Goal: Information Seeking & Learning: Learn about a topic

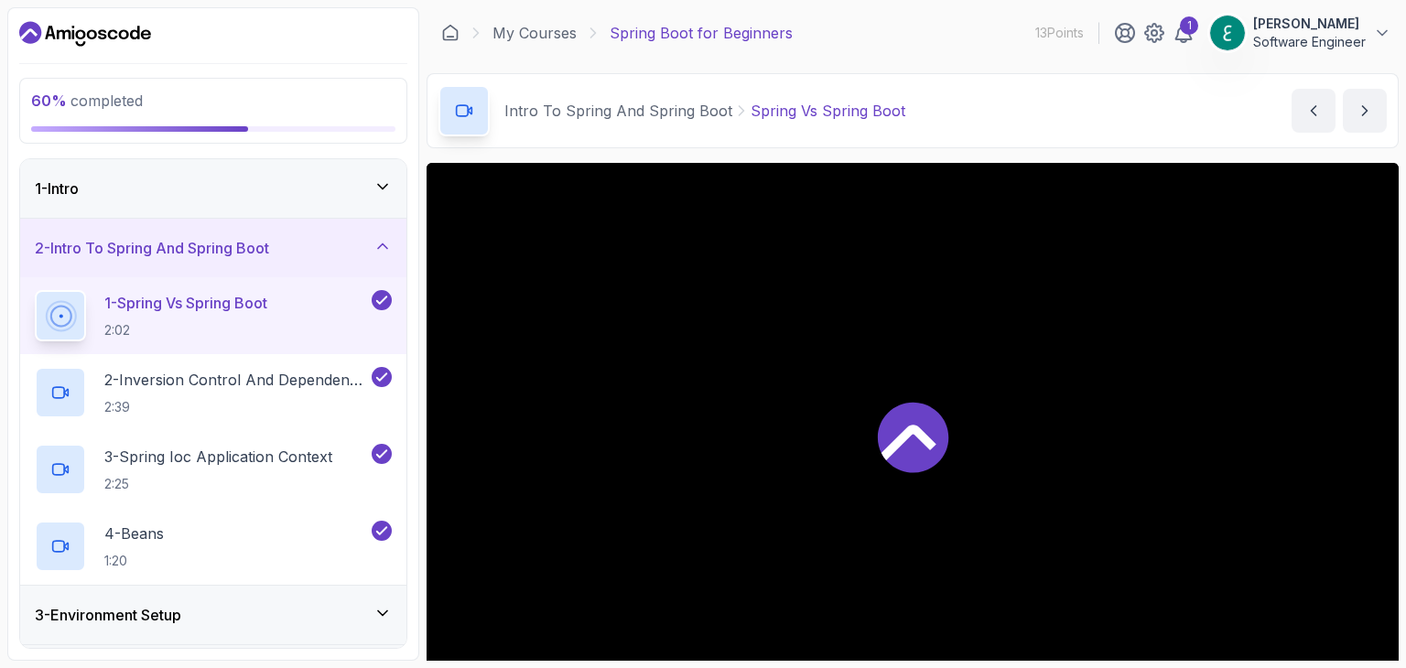
drag, startPoint x: 979, startPoint y: 68, endPoint x: 253, endPoint y: 242, distance: 746.5
click at [979, 68] on main "My Courses Spring Boot for Beginners 13 Points 1 [PERSON_NAME] Software Enginee…" at bounding box center [913, 334] width 972 height 654
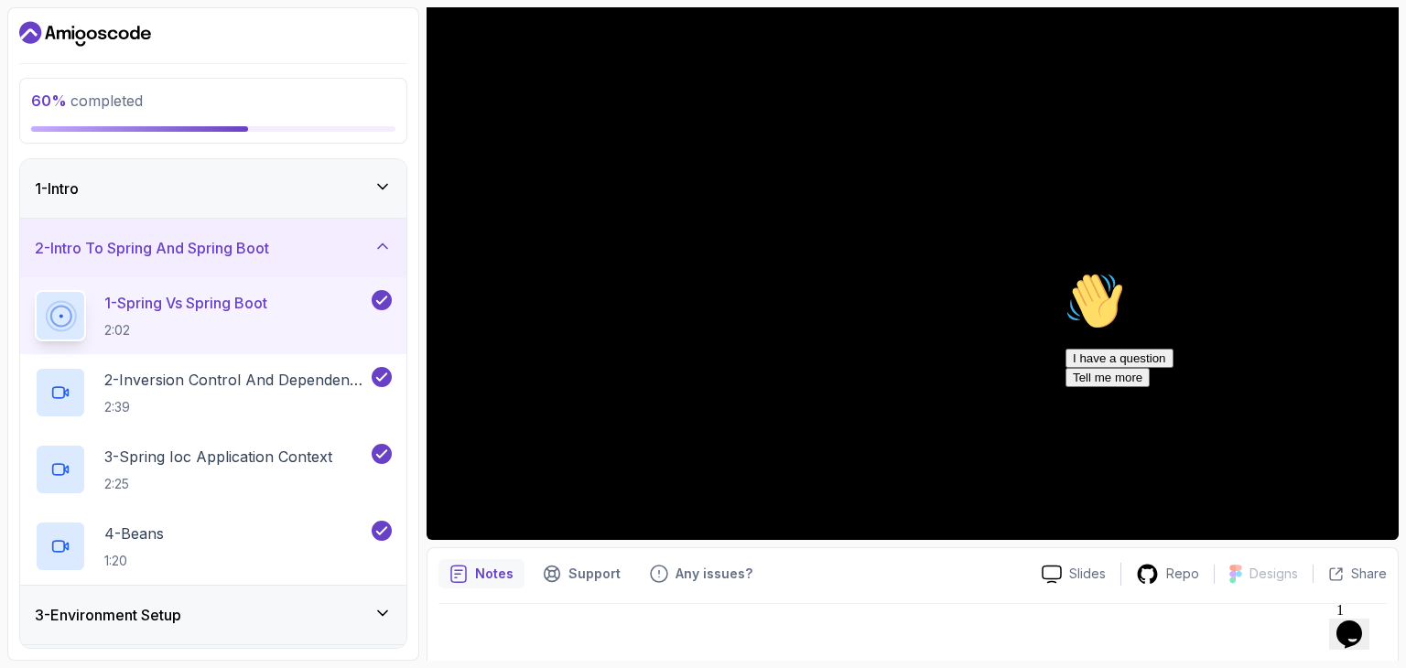
scroll to position [176, 0]
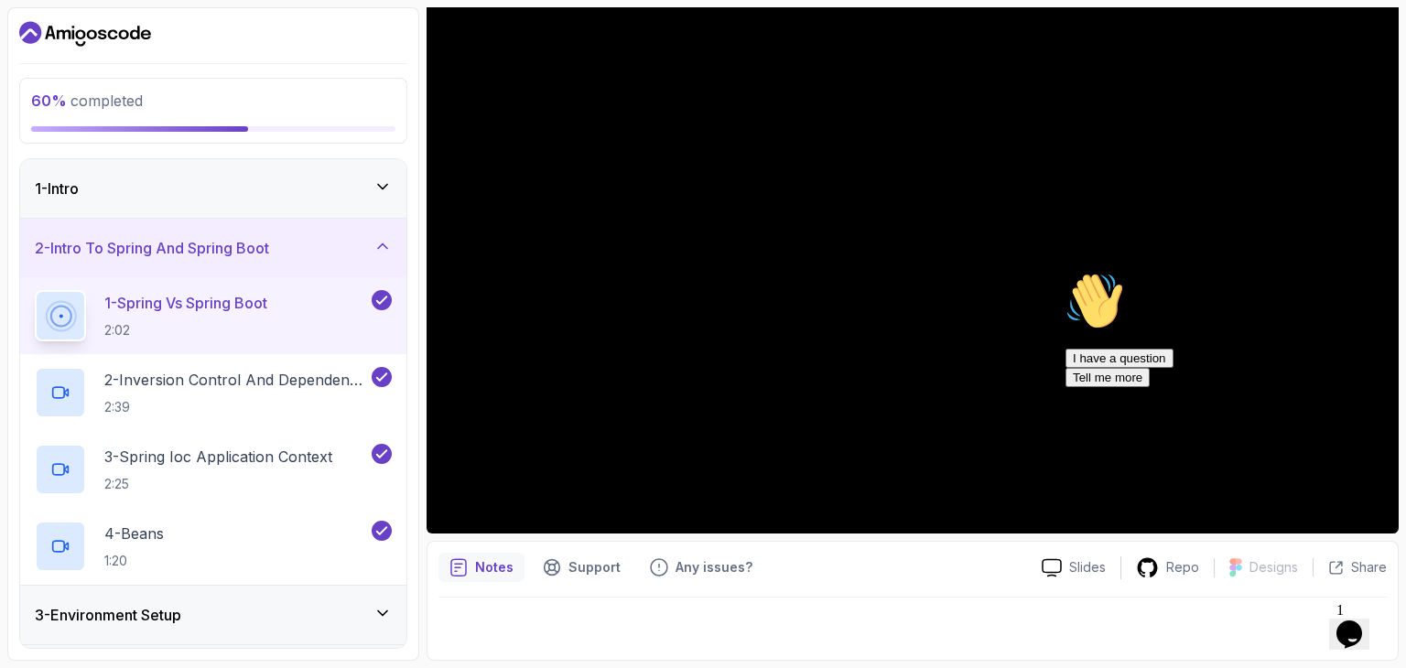
click at [409, 477] on div "60 % completed 1 - Intro 2 - Intro To Spring And Spring Boot 1 - Spring Vs Spri…" at bounding box center [213, 334] width 412 height 654
click at [366, 184] on div "1 - Intro" at bounding box center [213, 189] width 357 height 22
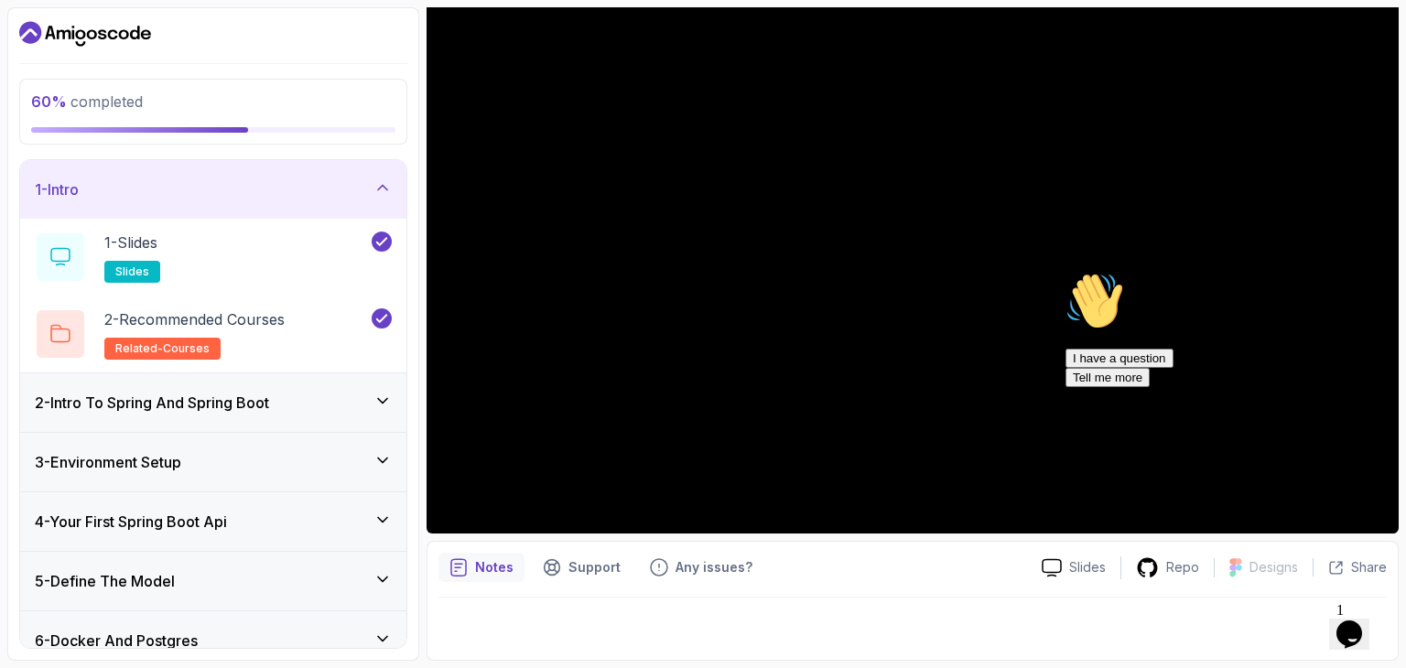
click at [375, 192] on icon at bounding box center [383, 188] width 18 height 18
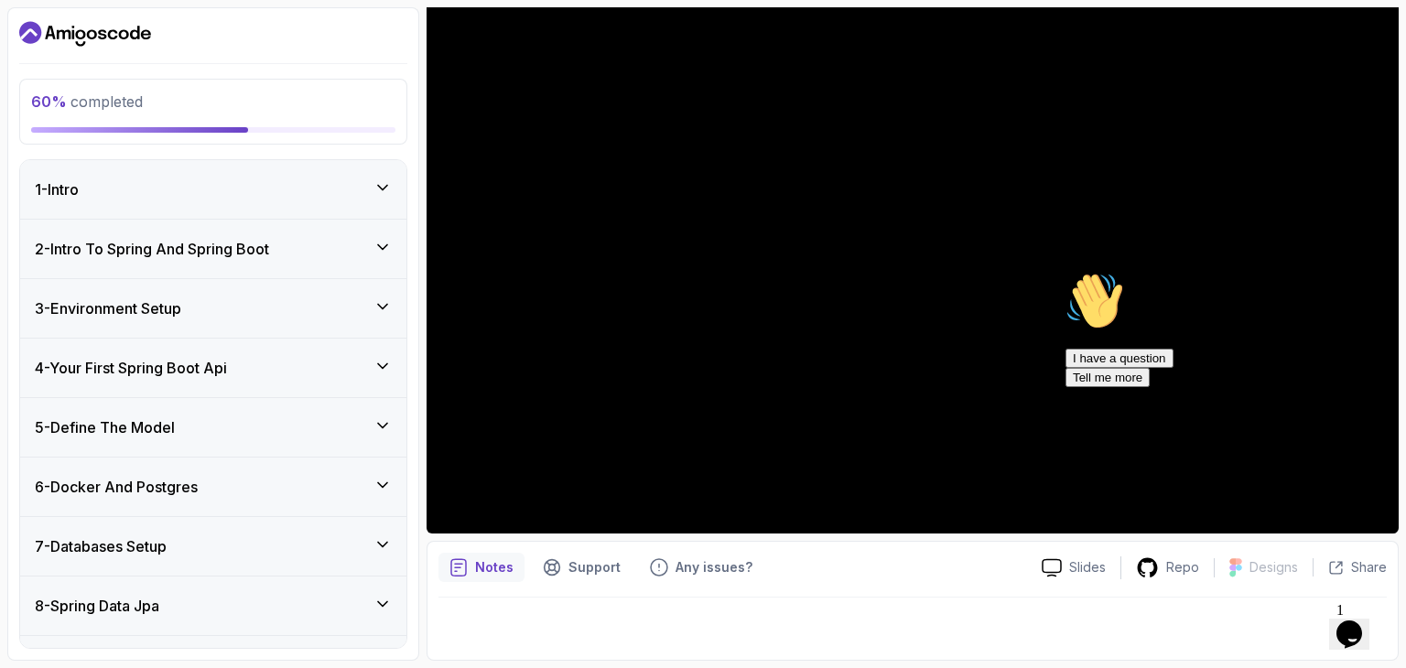
click at [340, 601] on div "8 - Spring Data Jpa" at bounding box center [213, 606] width 357 height 22
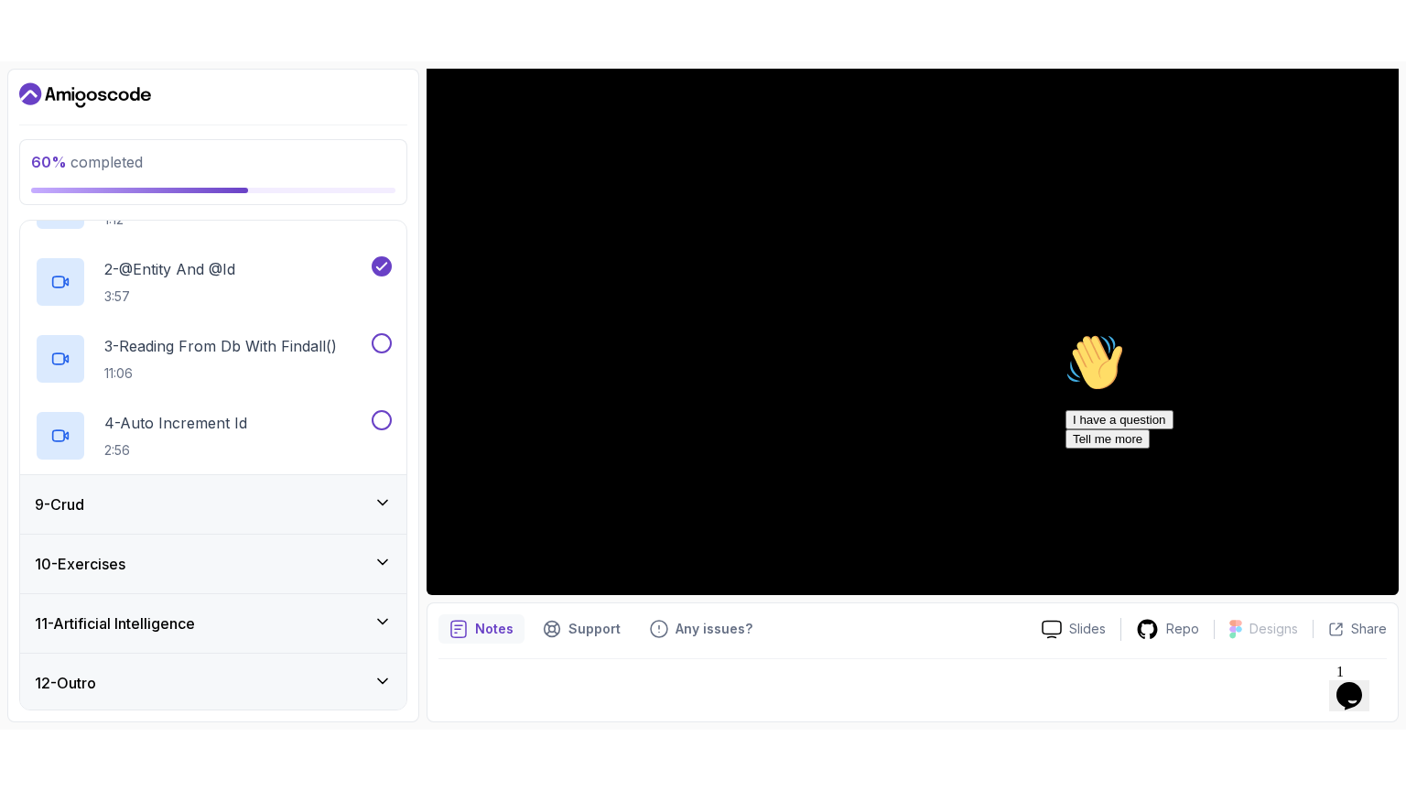
scroll to position [493, 0]
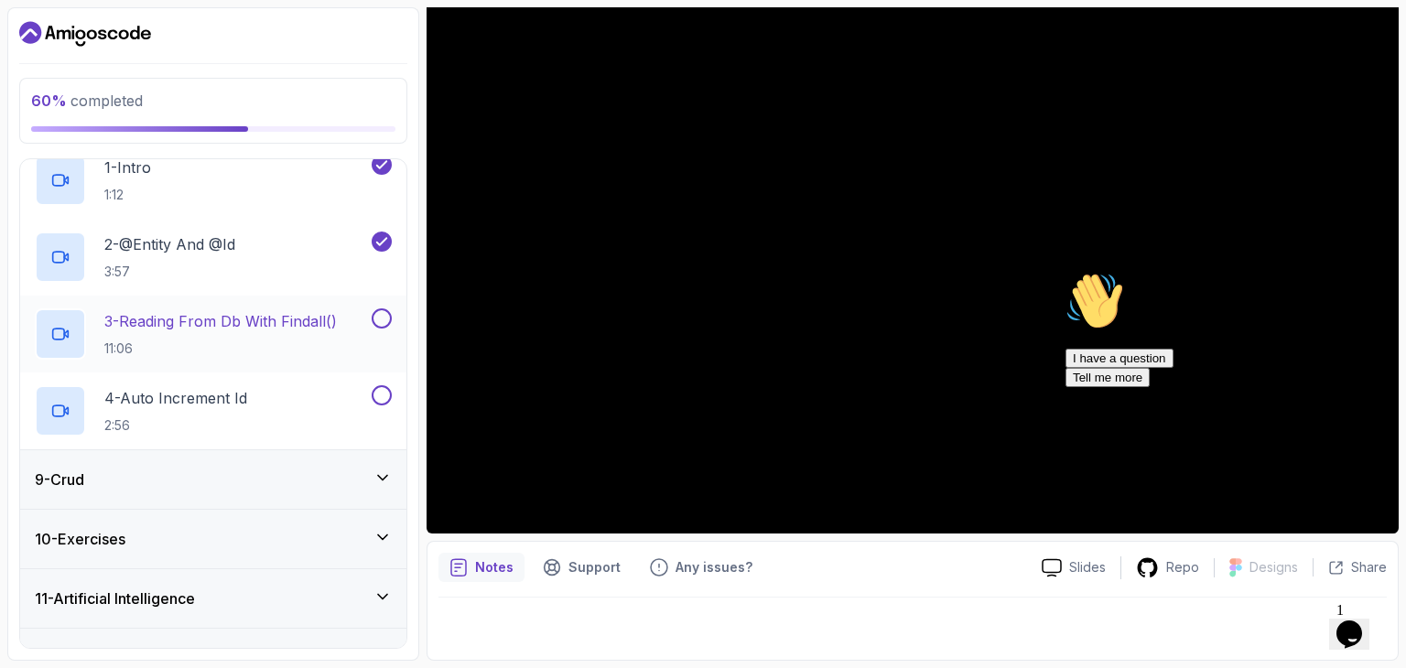
click at [210, 320] on p "3 - Reading From Db With Findall()" at bounding box center [220, 321] width 233 height 22
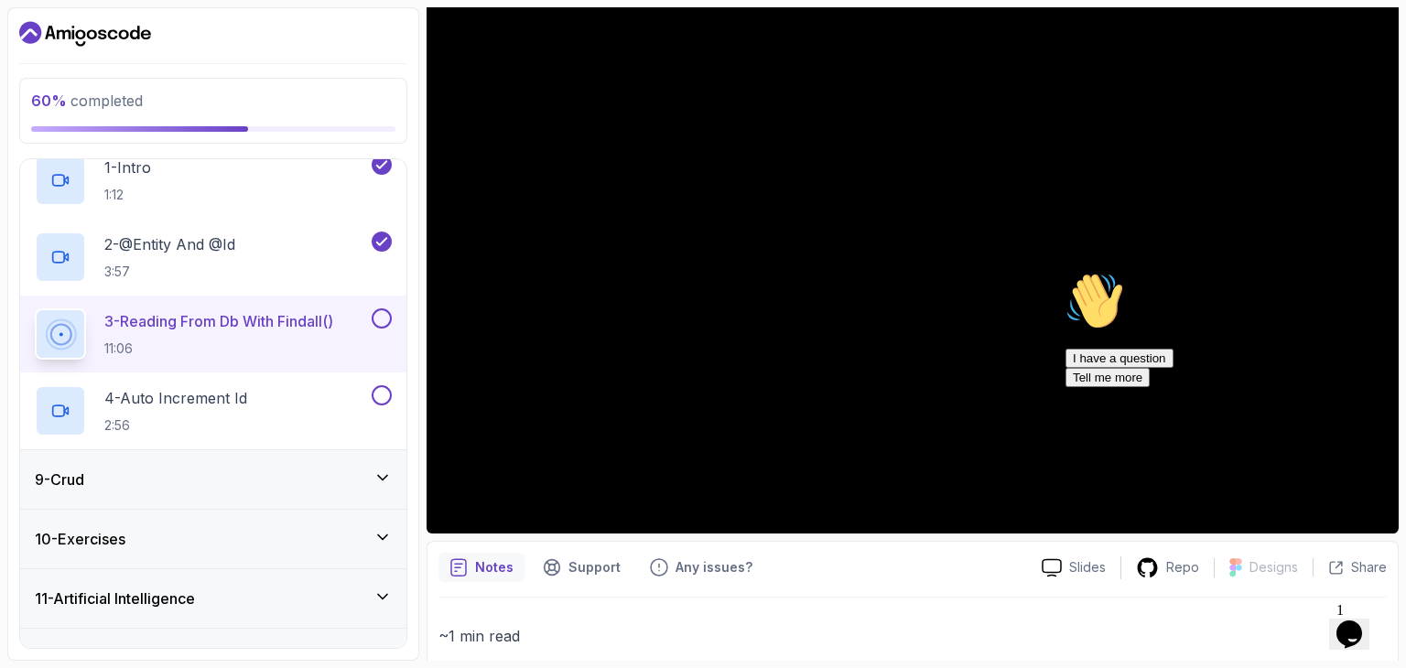
click at [1066, 272] on icon "Chat attention grabber" at bounding box center [1066, 272] width 0 height 0
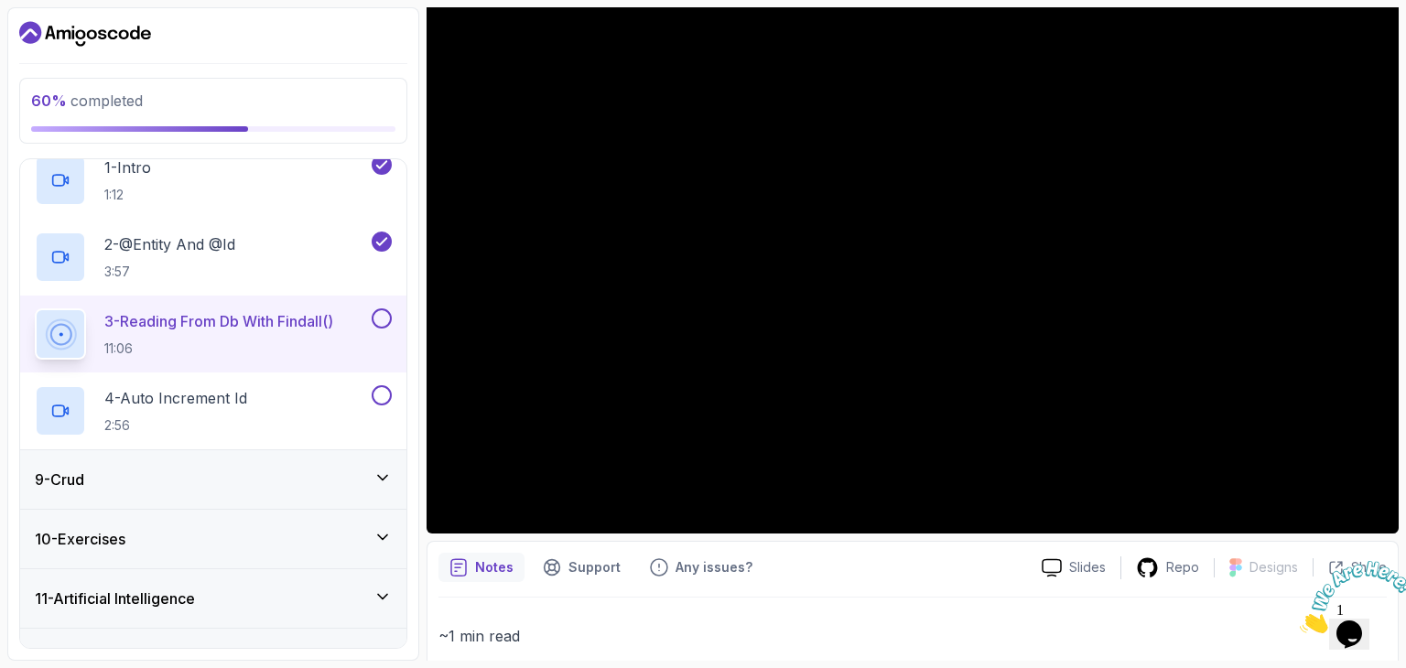
click at [1300, 621] on icon "Close" at bounding box center [1300, 629] width 0 height 16
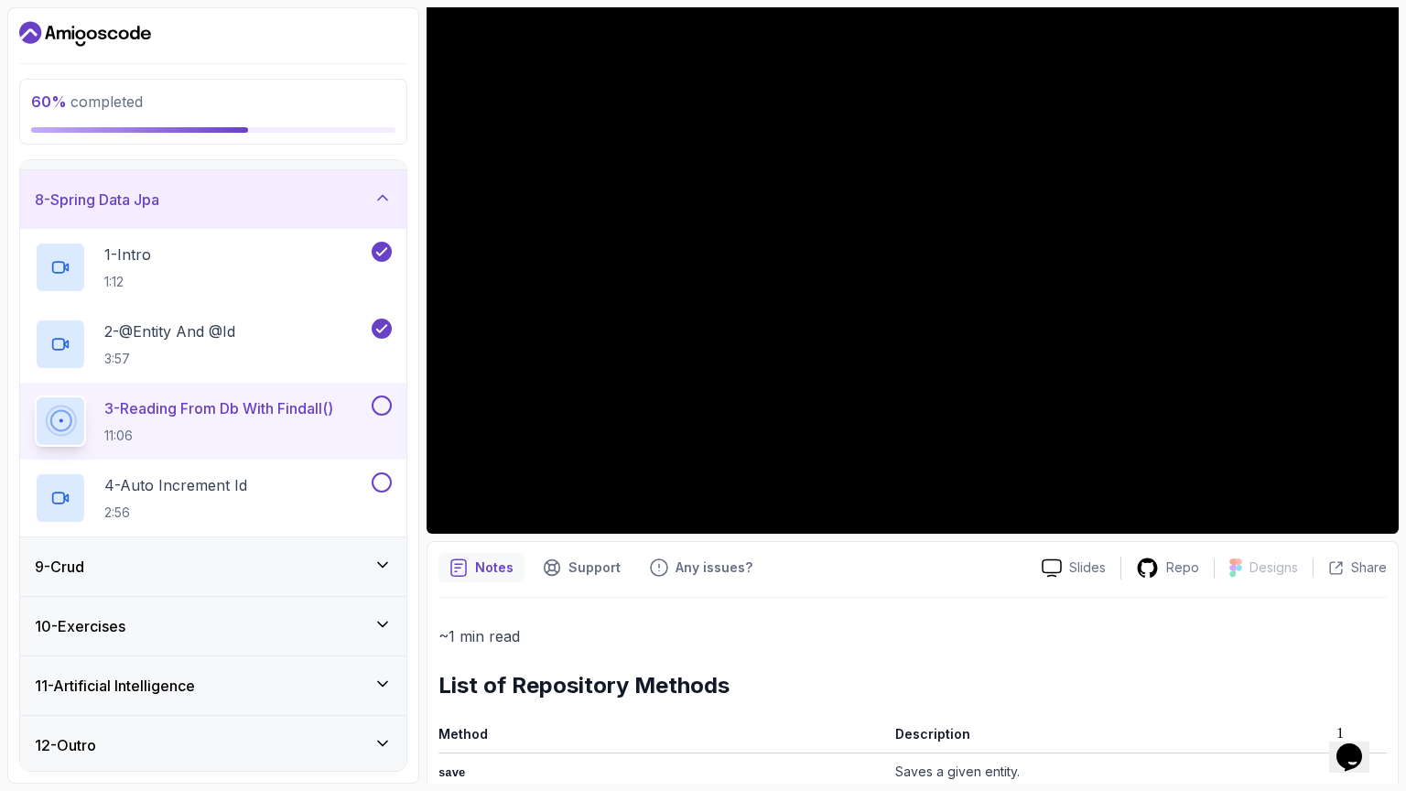
scroll to position [493, 0]
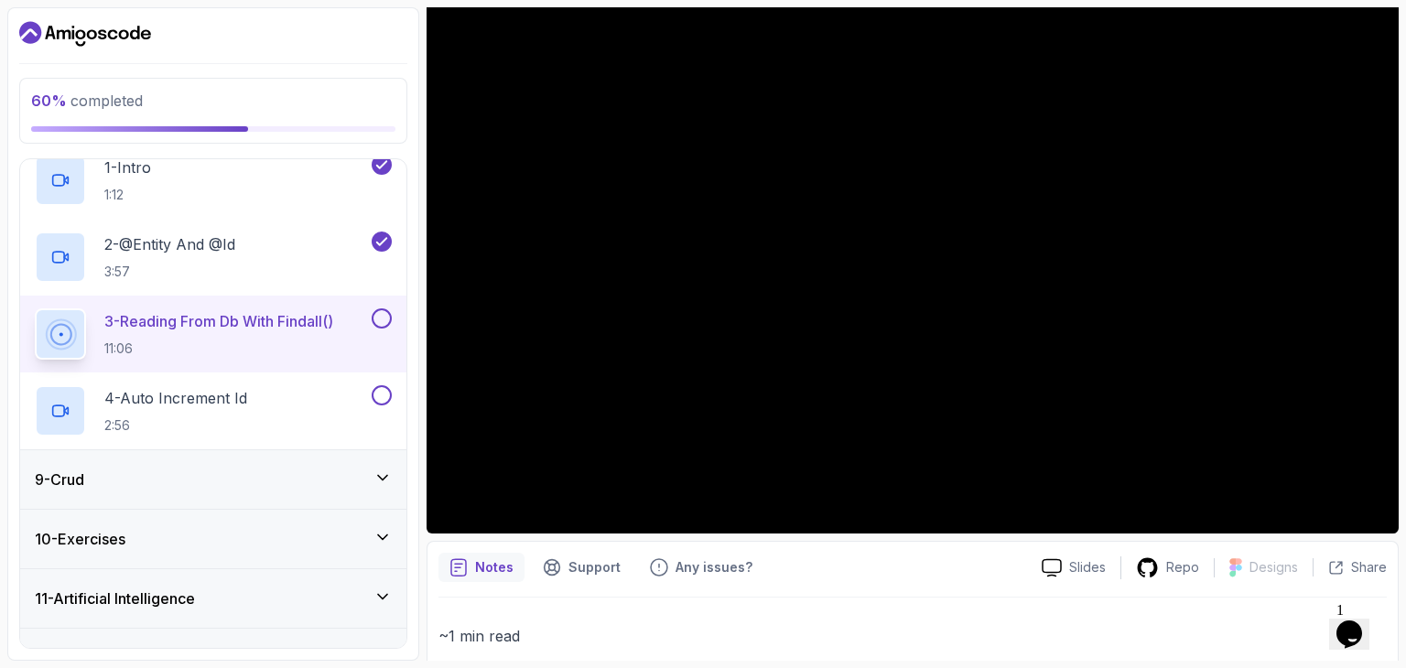
click at [1344, 604] on span "1" at bounding box center [1340, 610] width 7 height 16
click at [1362, 621] on icon "$i18n('chat', 'chat_widget')" at bounding box center [1350, 634] width 26 height 27
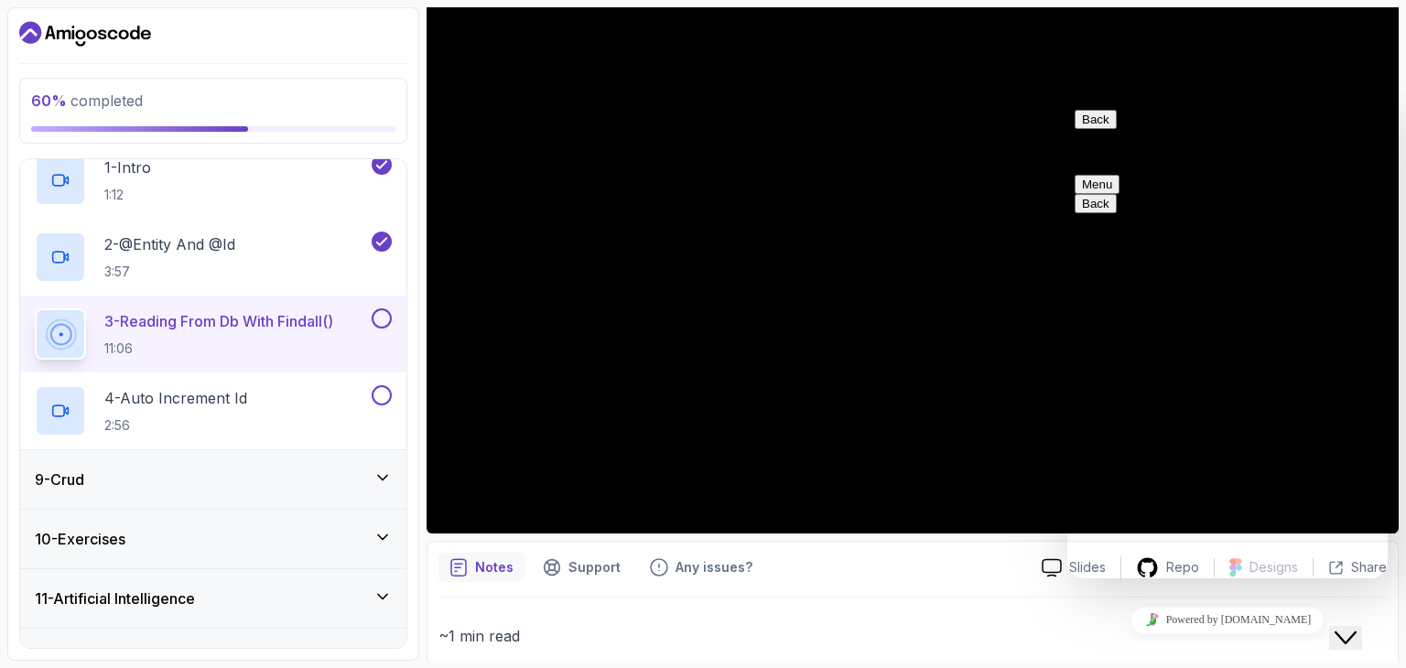
click at [1357, 632] on icon "$i18n('chat', 'chat_widget')" at bounding box center [1346, 638] width 22 height 13
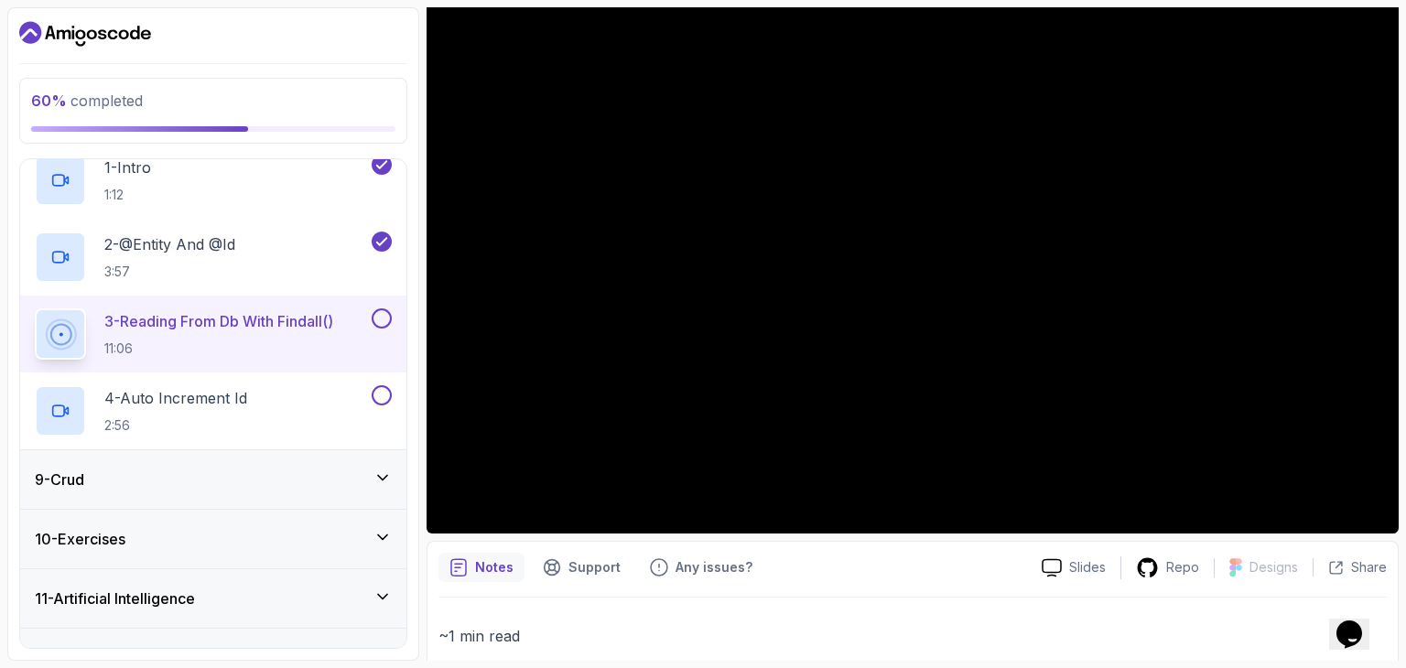
click at [1212, 641] on p "~1 min read" at bounding box center [913, 636] width 948 height 26
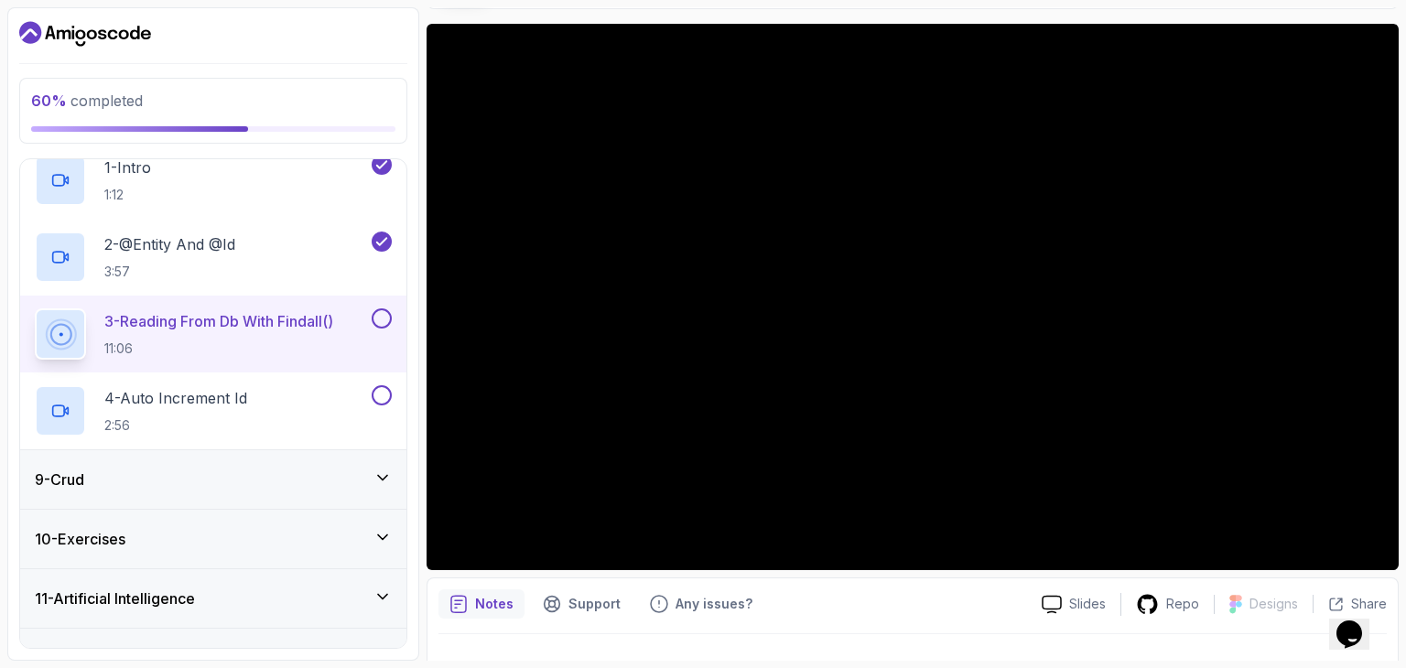
scroll to position [103, 0]
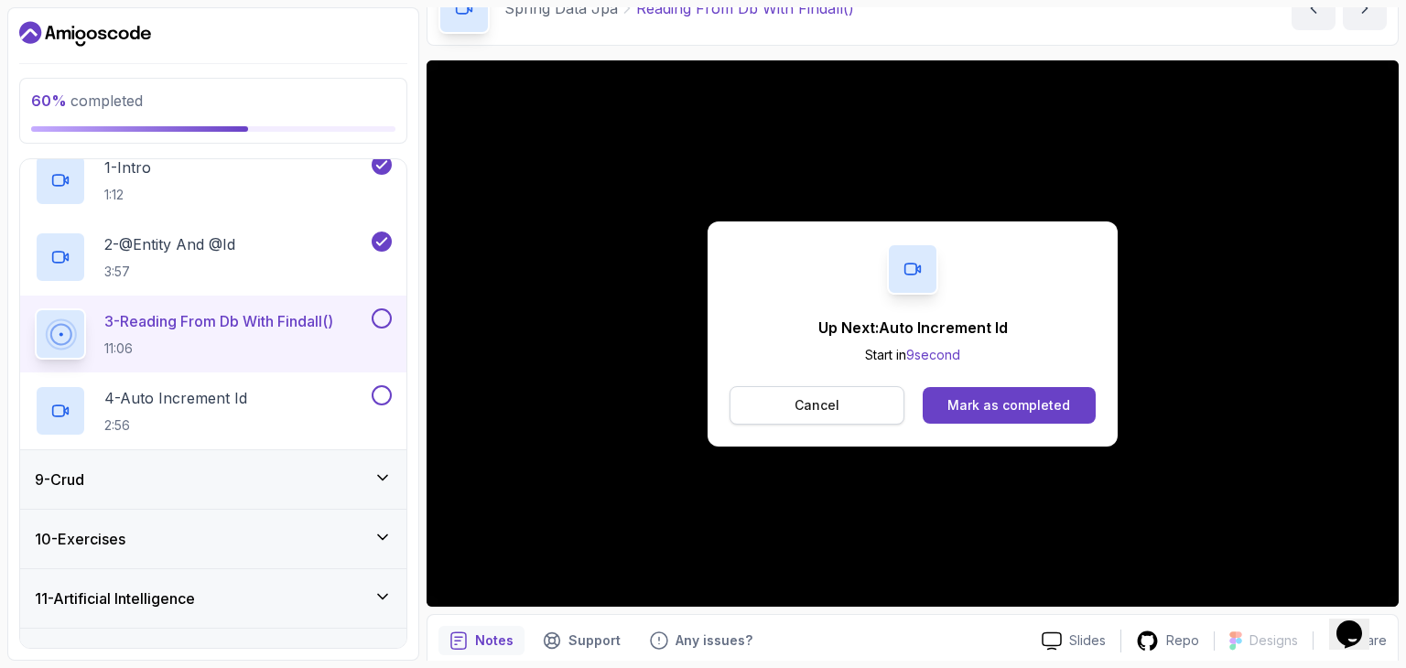
click at [784, 407] on button "Cancel" at bounding box center [817, 405] width 175 height 38
click at [817, 396] on p "Cancel" at bounding box center [817, 405] width 45 height 18
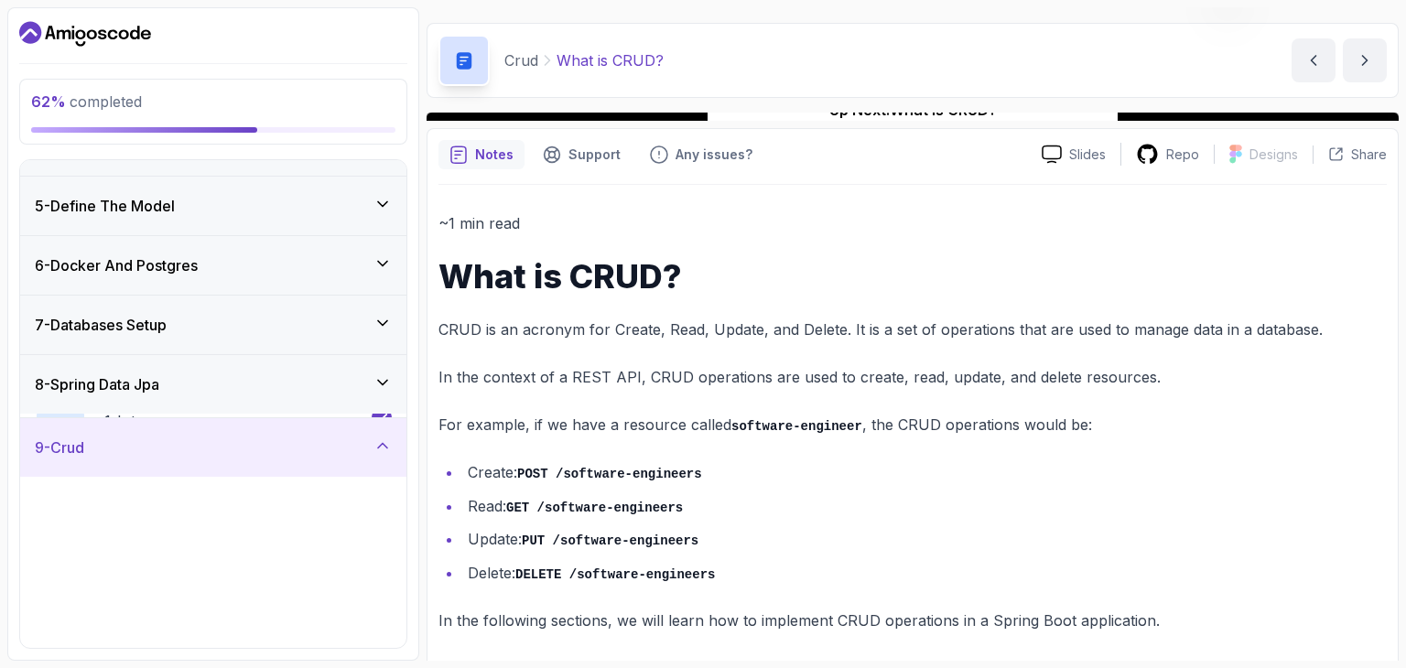
scroll to position [42, 0]
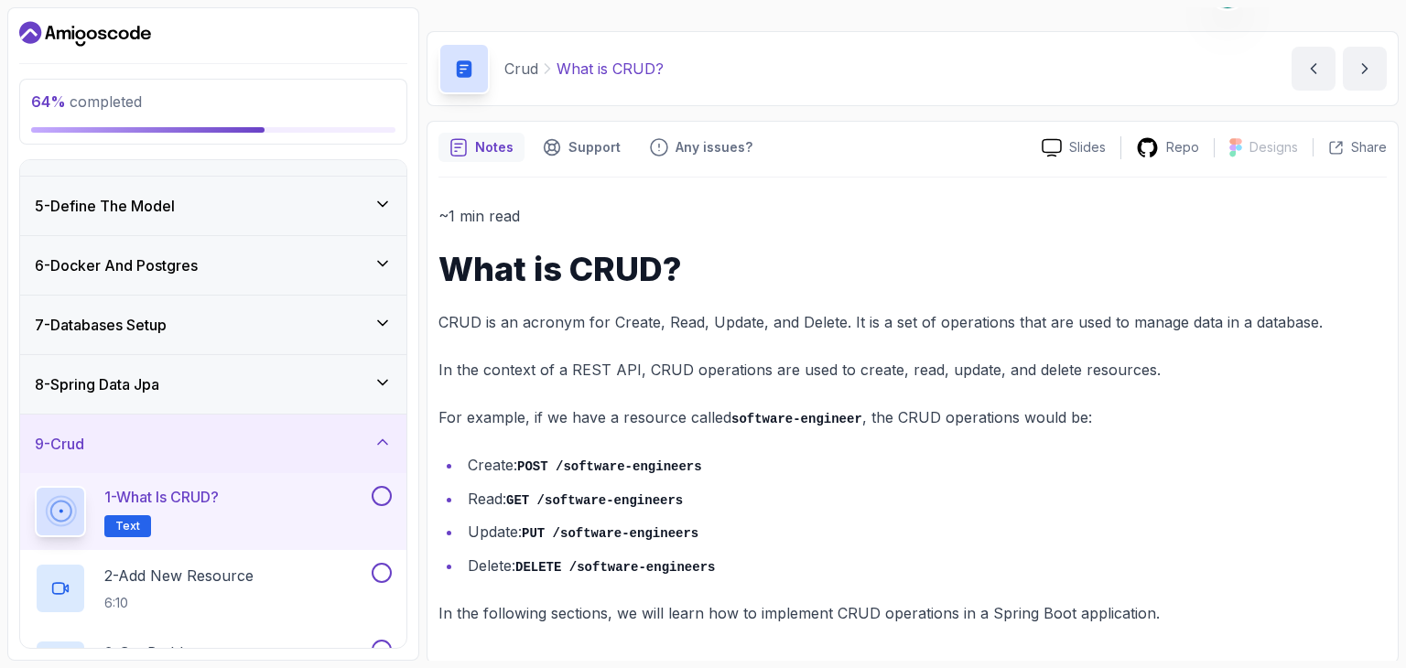
click at [413, 386] on div "64 % completed 1 - Intro 2 - Intro To Spring And Spring Boot 3 - Environment Se…" at bounding box center [213, 334] width 412 height 654
click at [412, 458] on div "64 % completed 1 - Intro 2 - Intro To Spring And Spring Boot 3 - Environment Se…" at bounding box center [213, 334] width 412 height 654
click at [412, 546] on div "64 % completed 1 - Intro 2 - Intro To Spring And Spring Boot 3 - Environment Se…" at bounding box center [213, 334] width 412 height 654
click at [410, 475] on div "64 % completed 1 - Intro 2 - Intro To Spring And Spring Boot 3 - Environment Se…" at bounding box center [213, 334] width 412 height 654
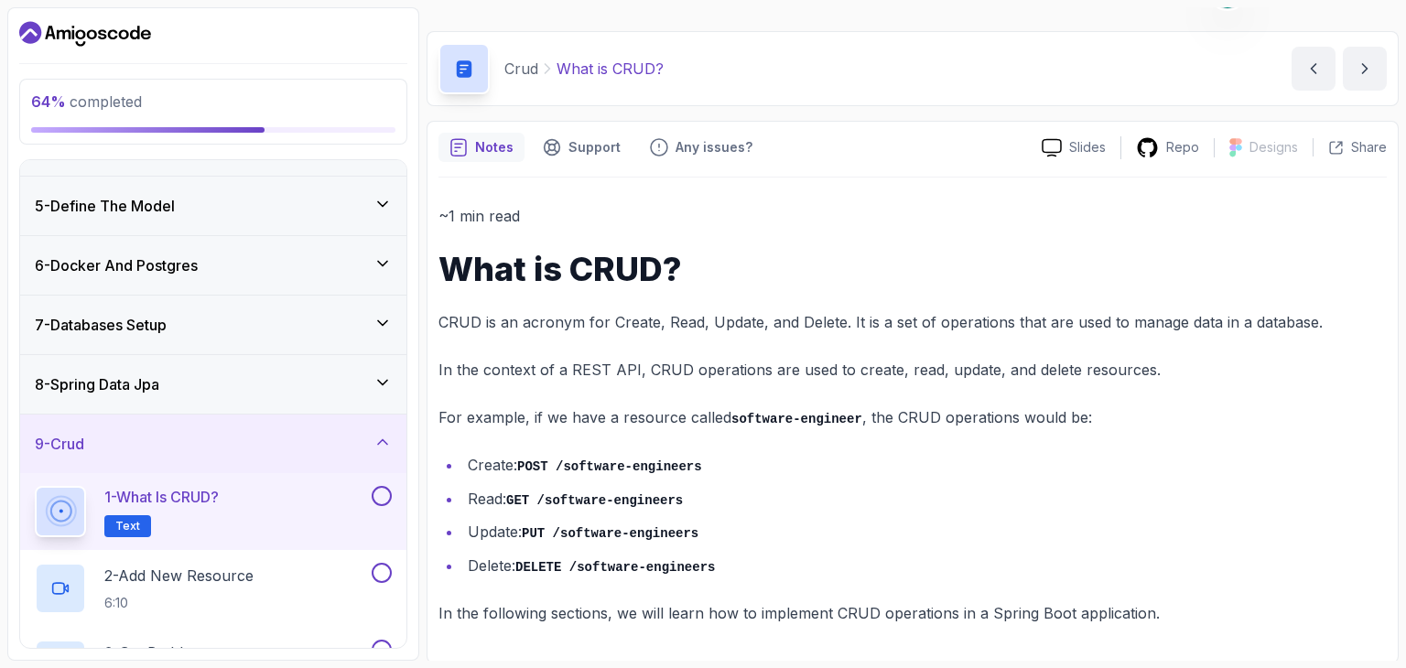
click at [383, 449] on div "9 - Crud" at bounding box center [213, 444] width 357 height 22
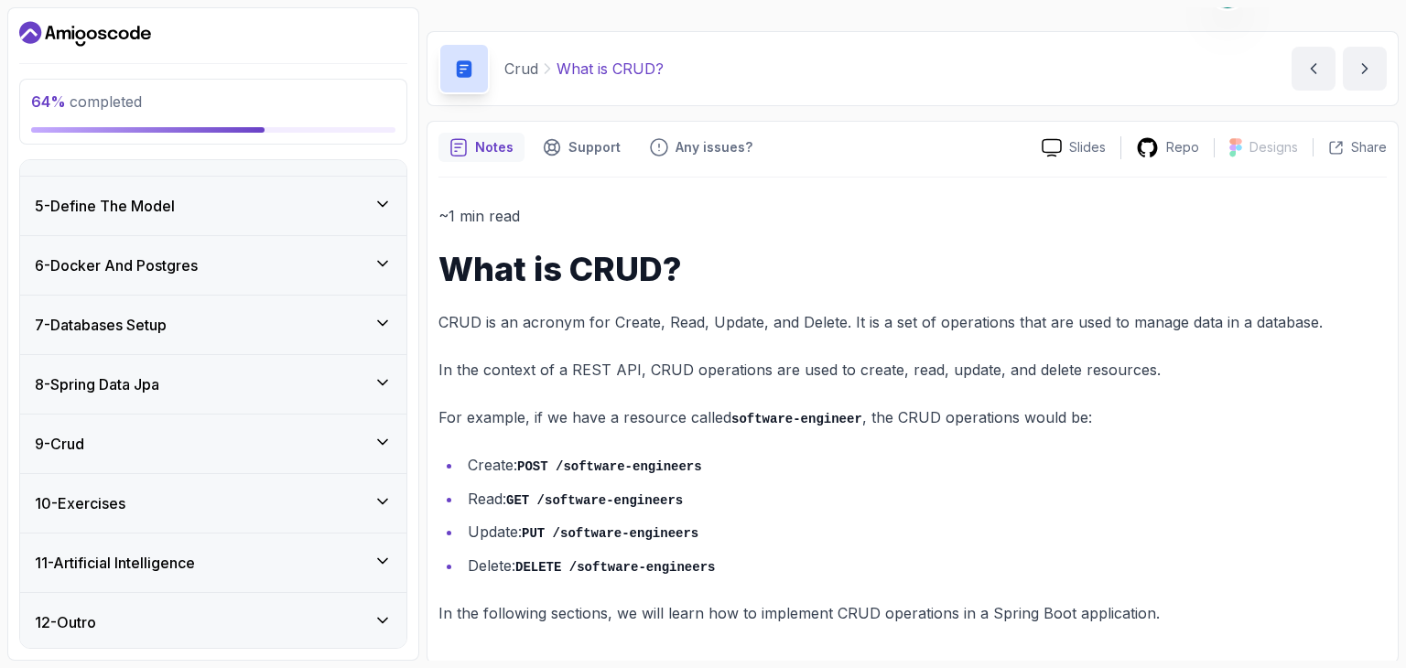
click at [383, 449] on div "9 - Crud" at bounding box center [213, 444] width 357 height 22
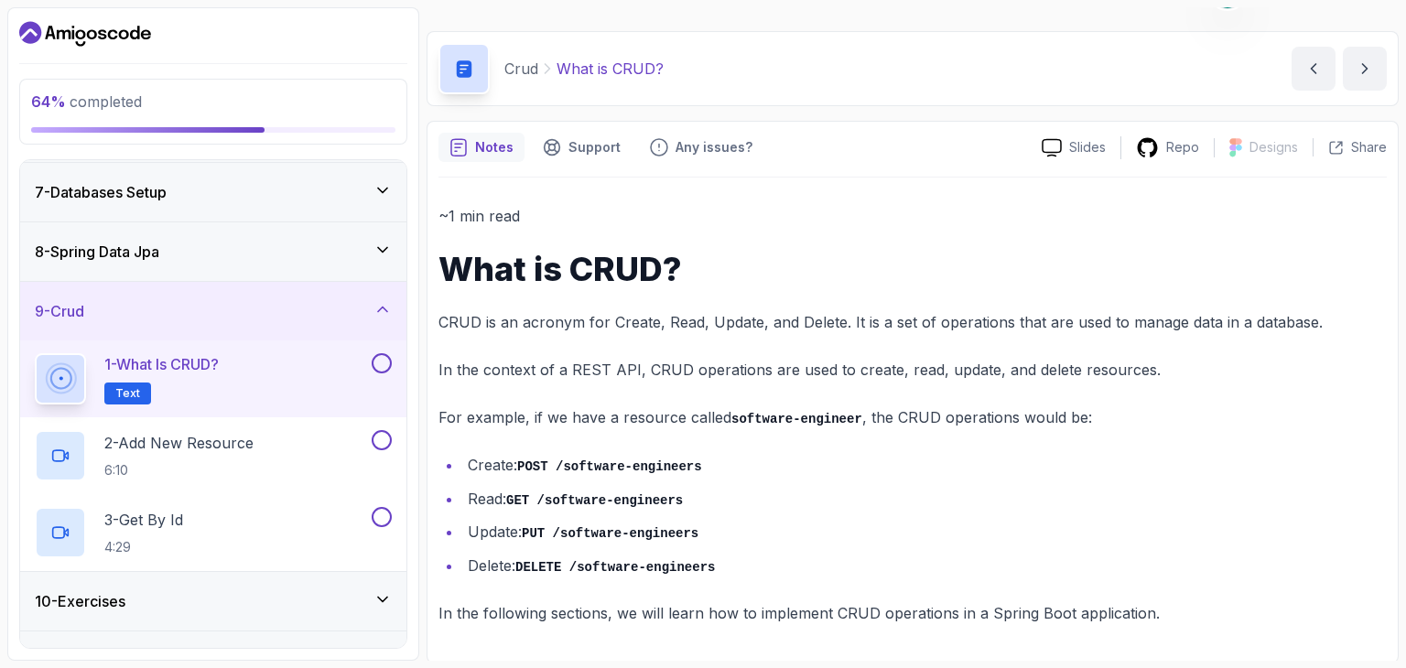
scroll to position [405, 0]
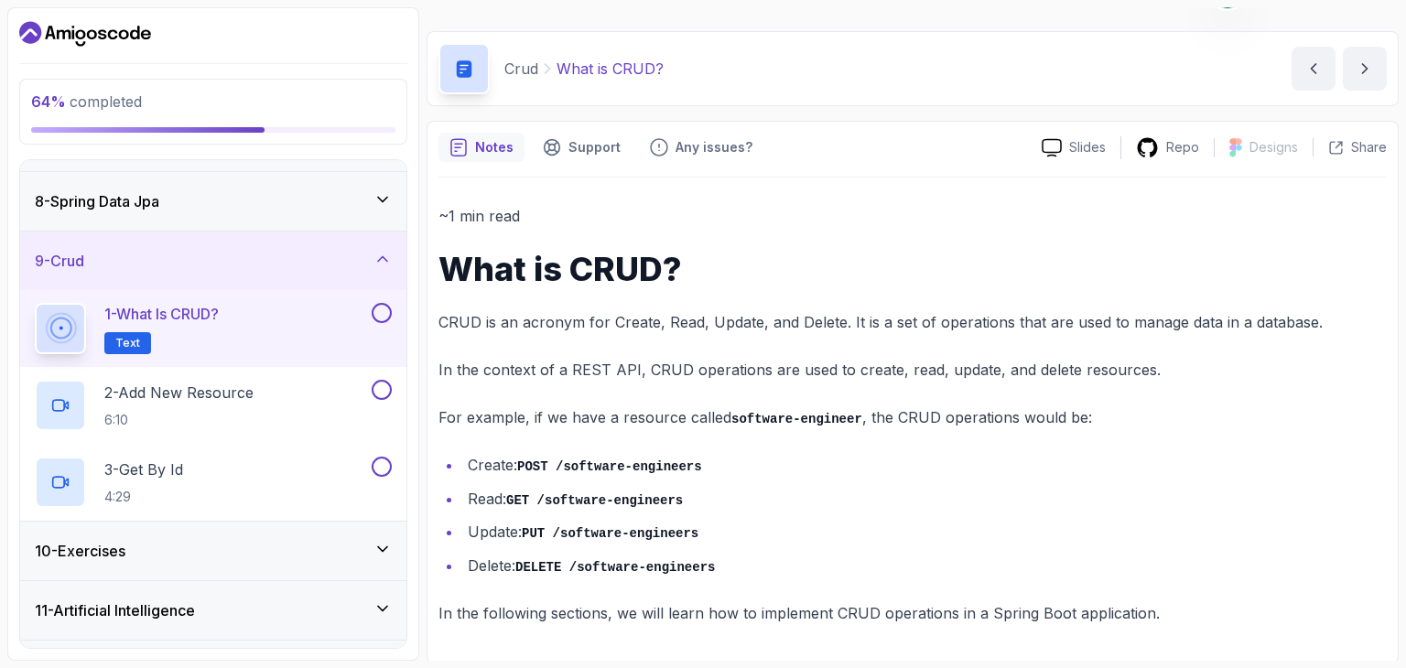
click at [733, 329] on p "CRUD is an acronym for Create, Read, Update, and Delete. It is a set of operati…" at bounding box center [913, 322] width 948 height 26
click at [1330, 361] on p "In the context of a REST API, CRUD operations are used to create, read, update,…" at bounding box center [913, 370] width 948 height 26
click at [568, 320] on p "CRUD is an acronym for Create, Read, Update, and Delete. It is a set of operati…" at bounding box center [913, 322] width 948 height 26
copy p "acronym"
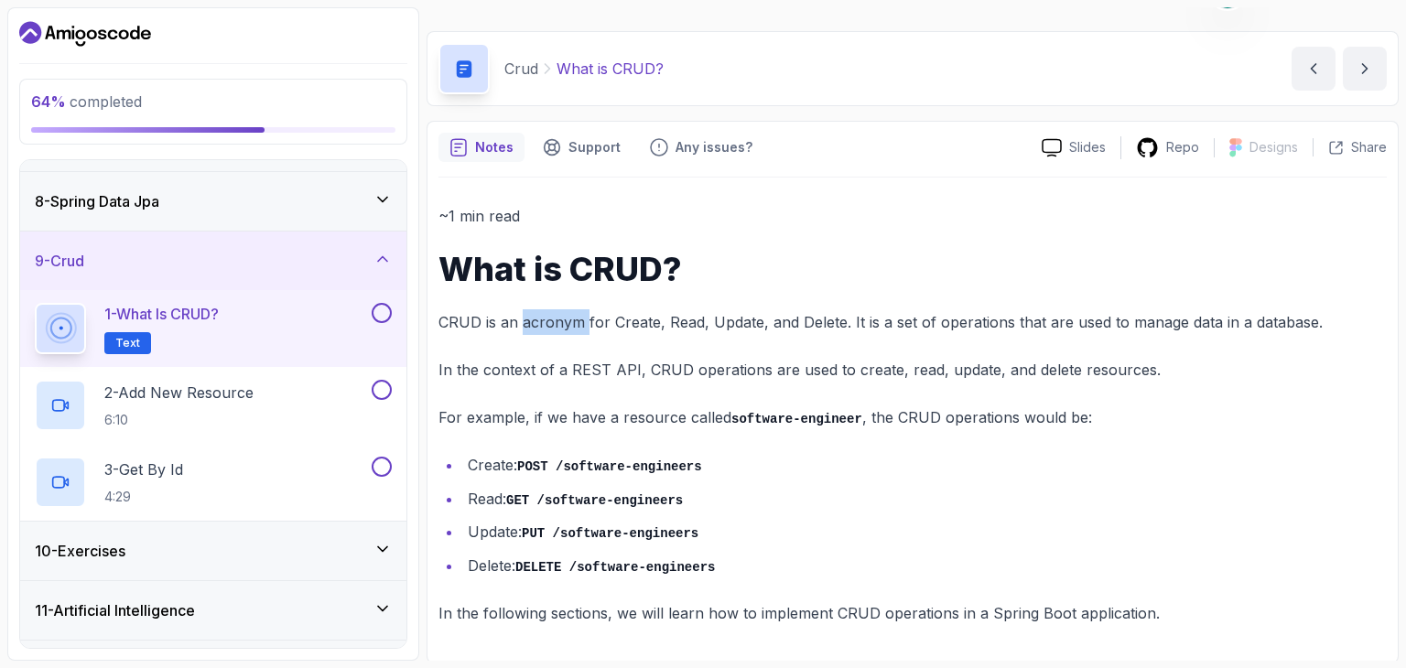
click at [388, 312] on button at bounding box center [382, 313] width 20 height 20
click at [195, 389] on p "2 - Add New Resource" at bounding box center [178, 393] width 149 height 22
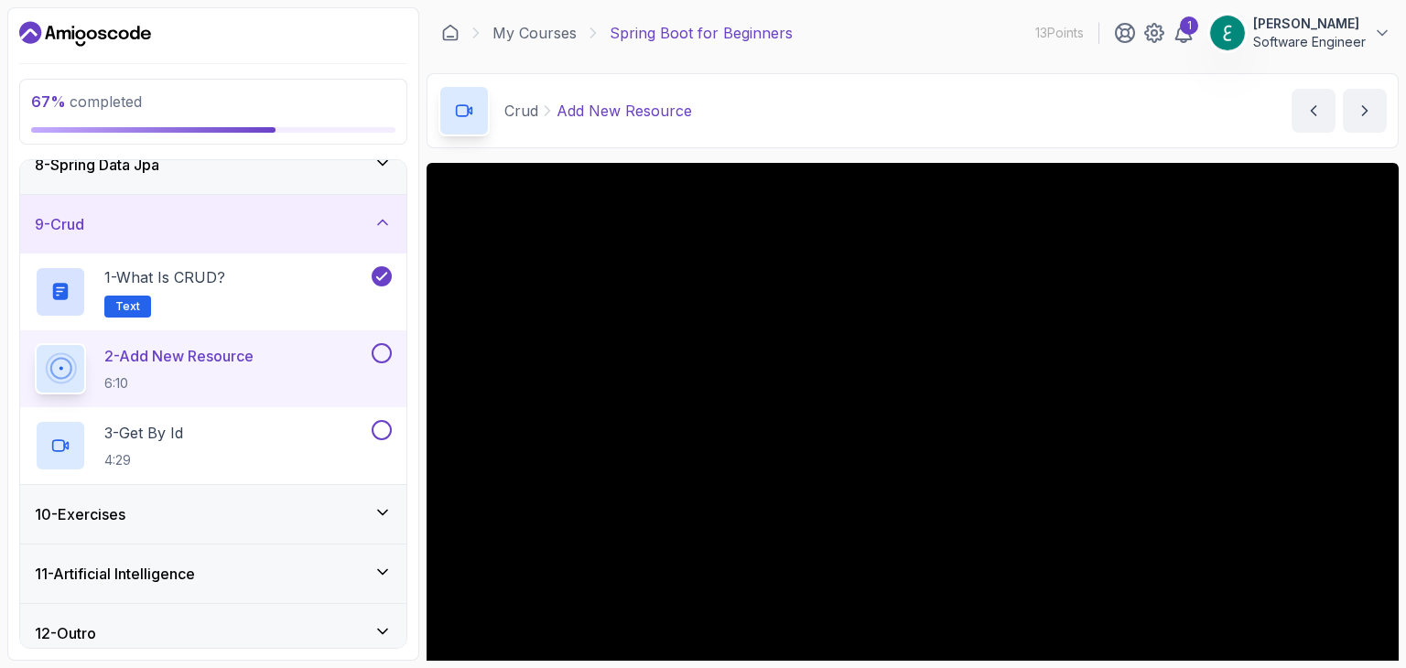
scroll to position [452, 0]
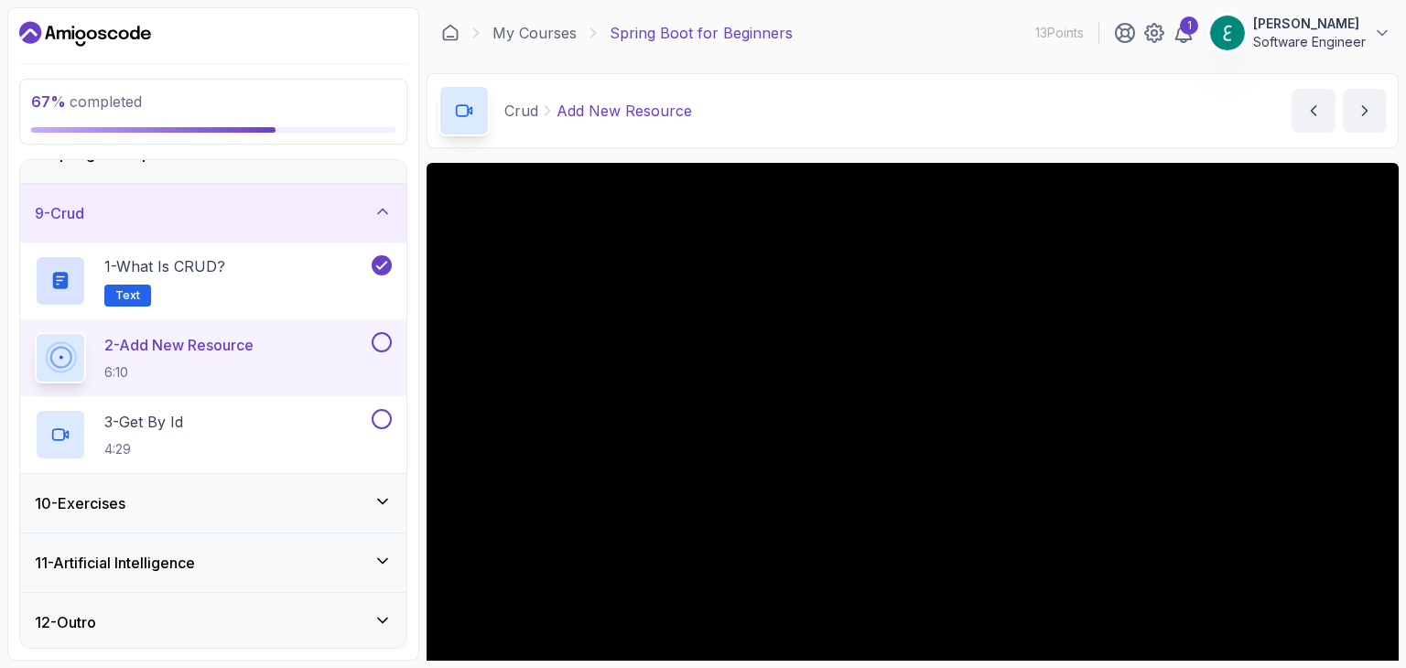
click at [918, 121] on div "Crud Add New Resource Add New Resource by [PERSON_NAME]" at bounding box center [913, 110] width 972 height 75
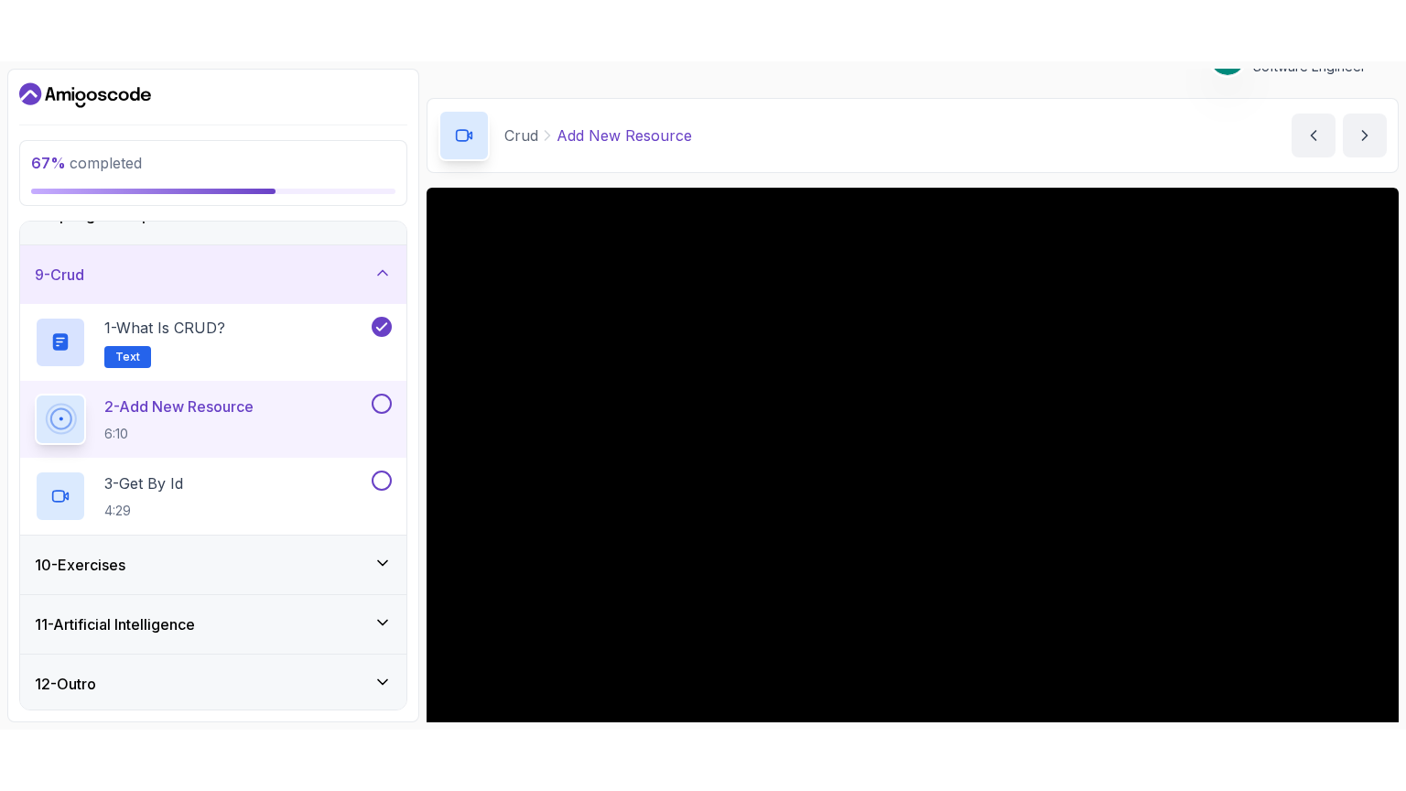
scroll to position [73, 0]
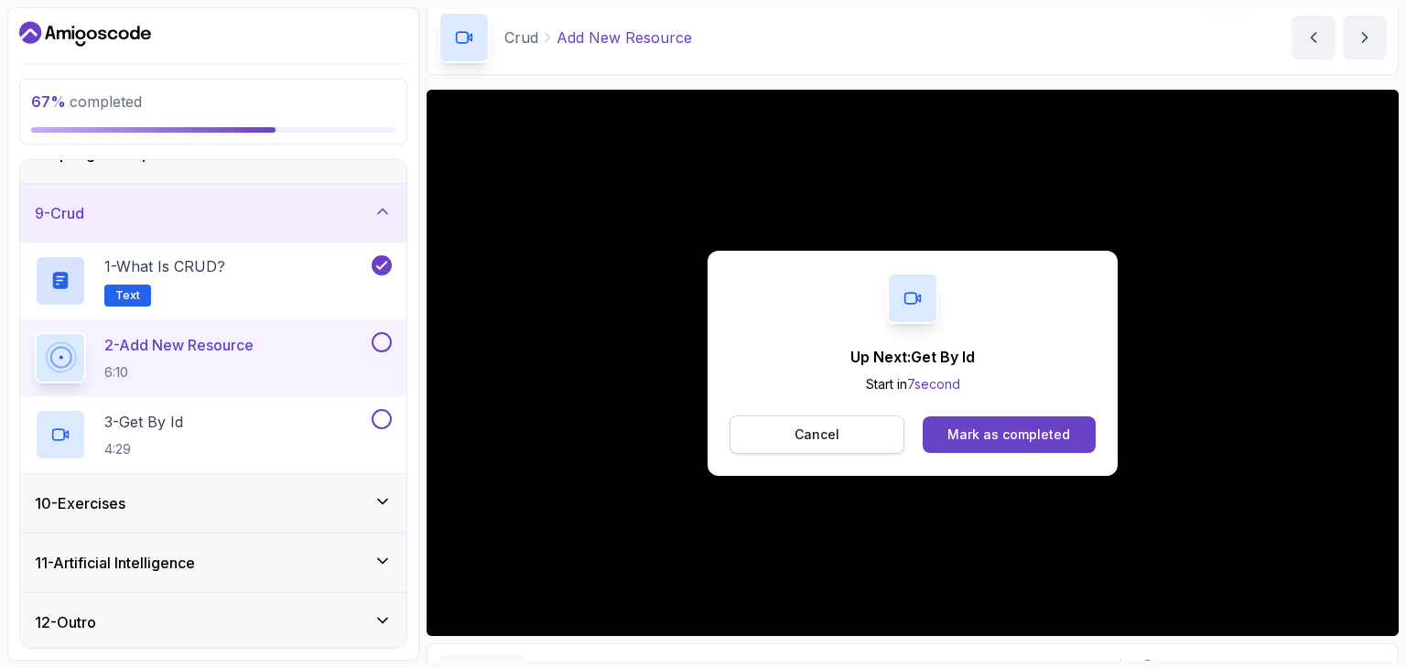
click at [857, 428] on button "Cancel" at bounding box center [817, 435] width 175 height 38
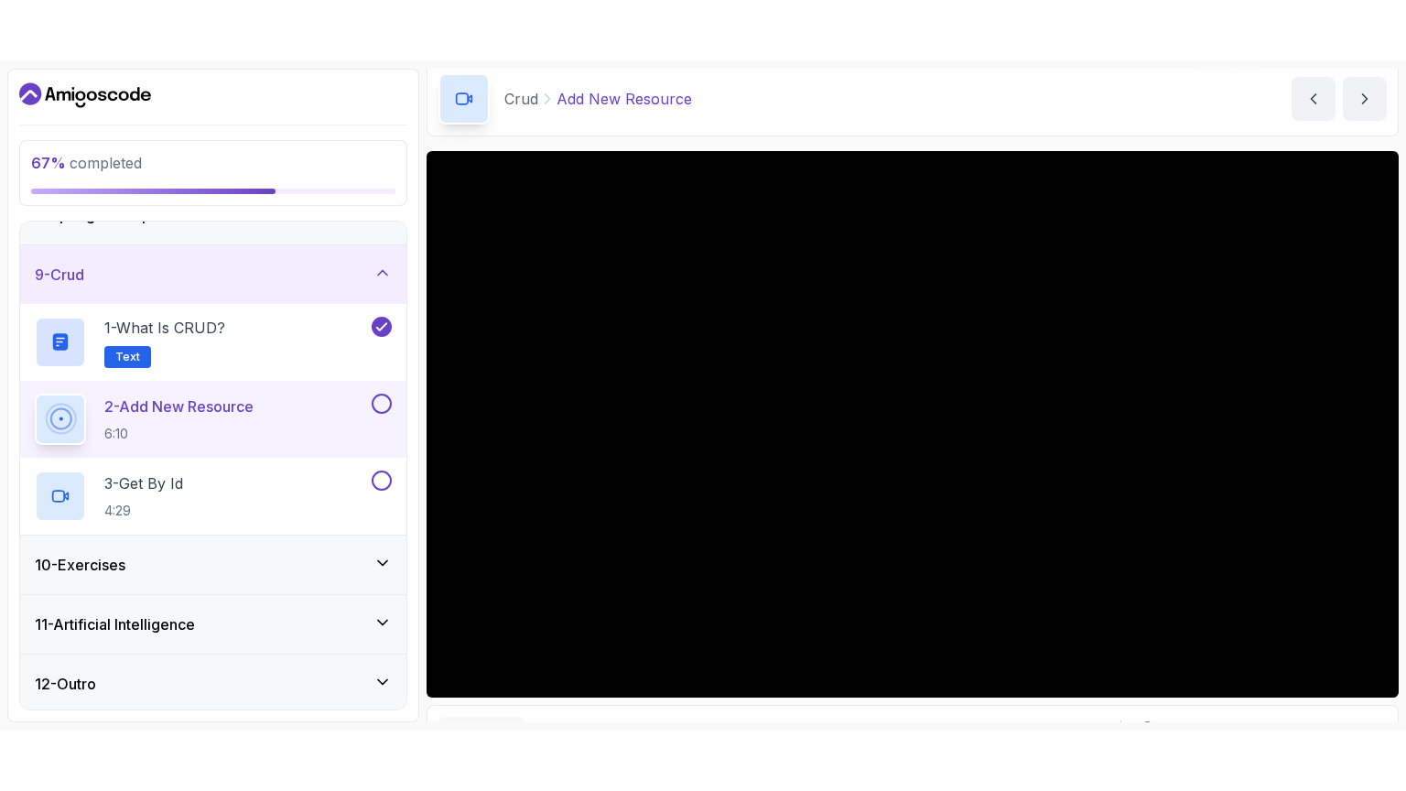
scroll to position [52, 0]
